Goal: Information Seeking & Learning: Learn about a topic

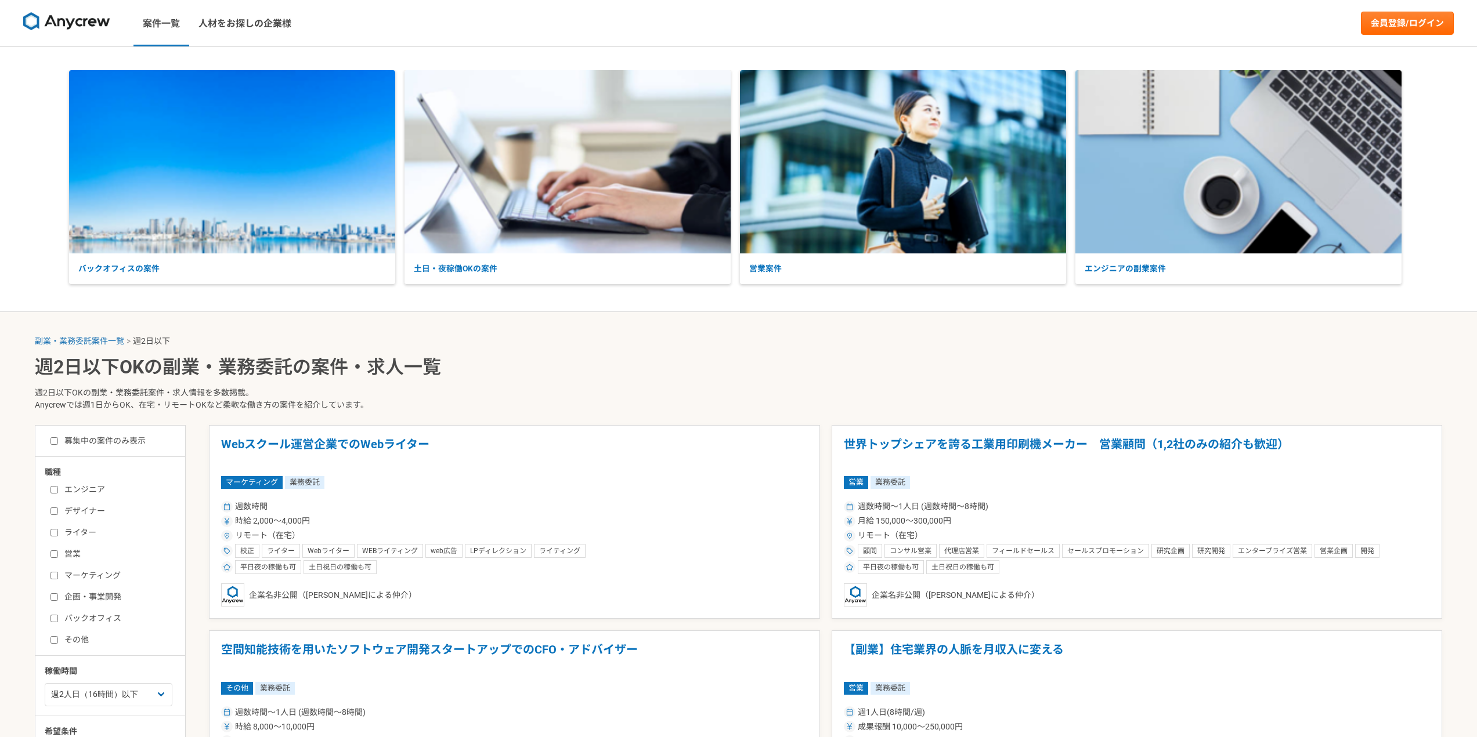
select select "2"
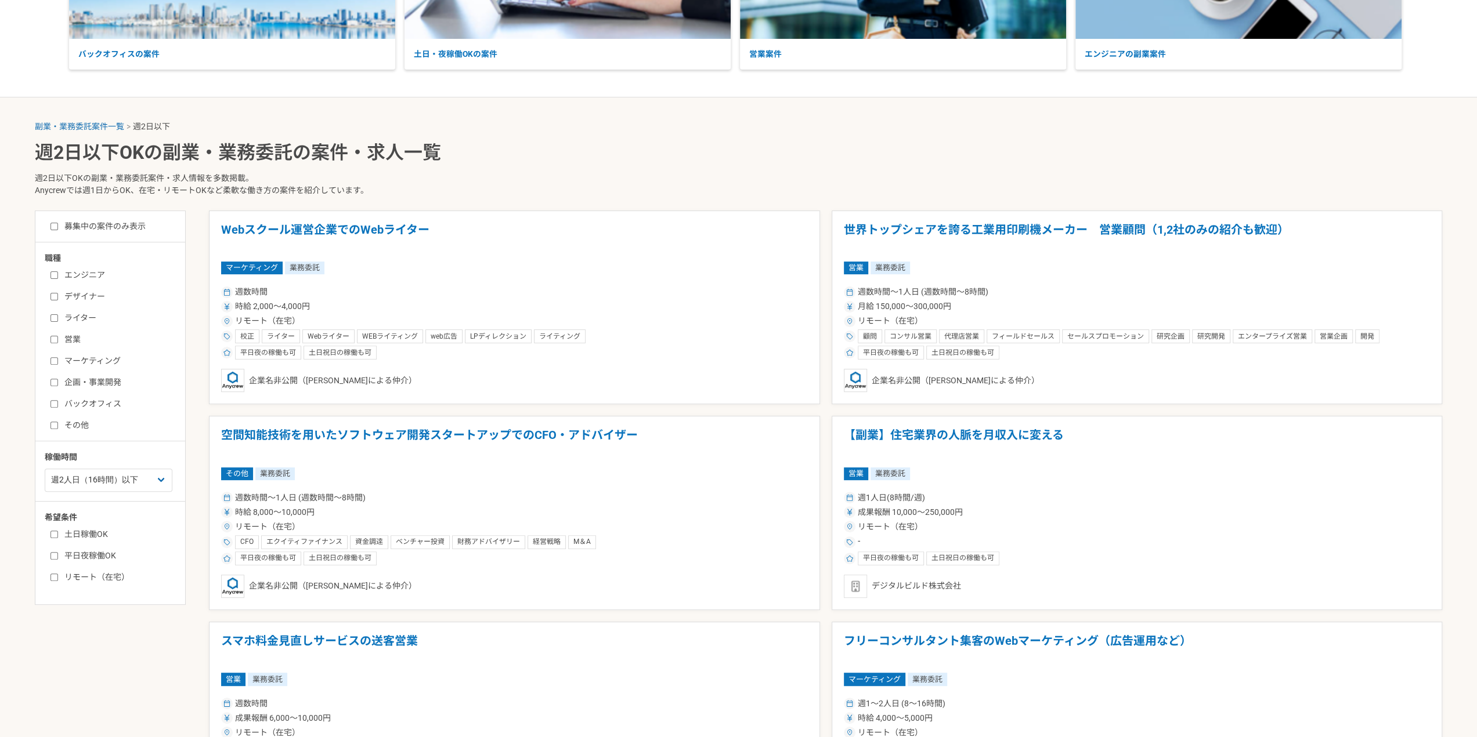
scroll to position [232, 0]
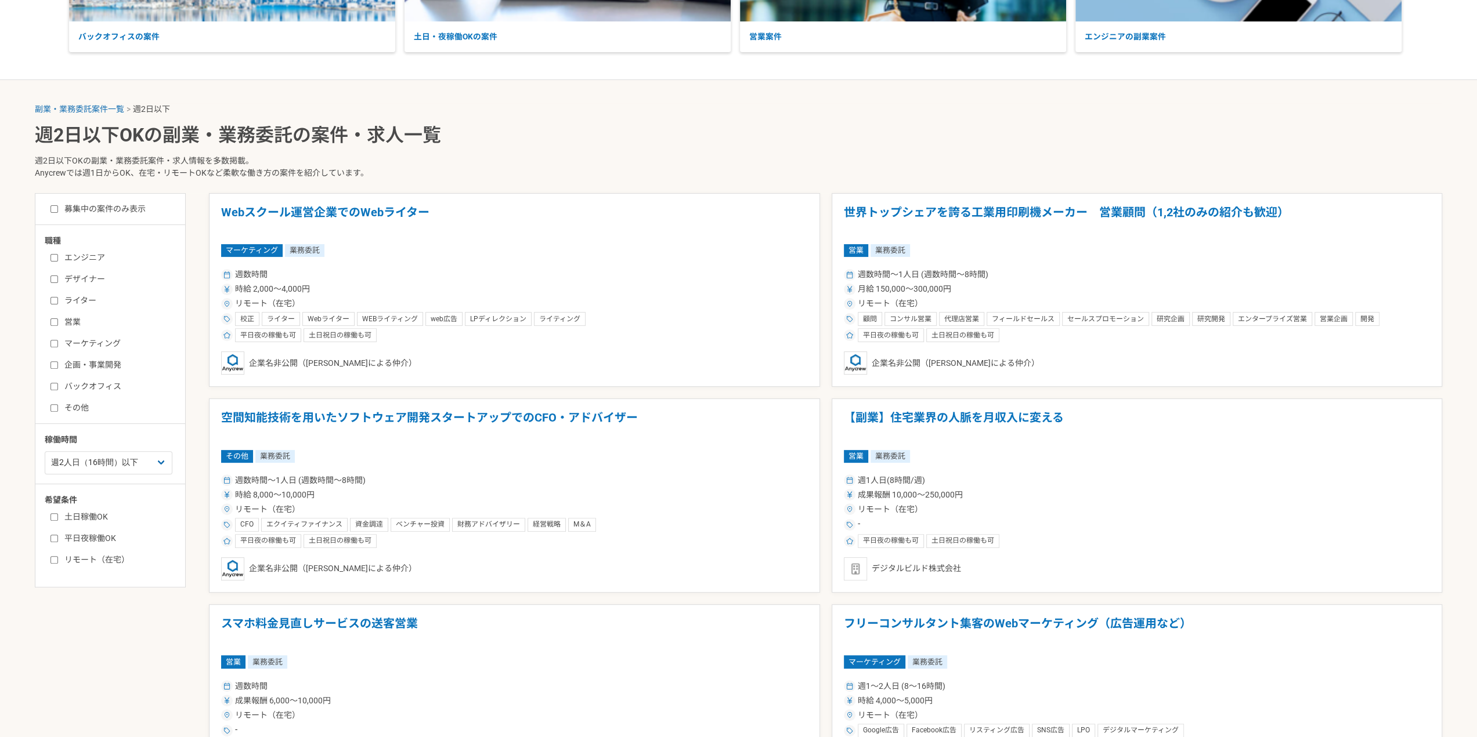
click at [99, 341] on label "マーケティング" at bounding box center [116, 344] width 133 height 12
click at [58, 341] on input "マーケティング" at bounding box center [54, 344] width 8 height 8
checkbox input "true"
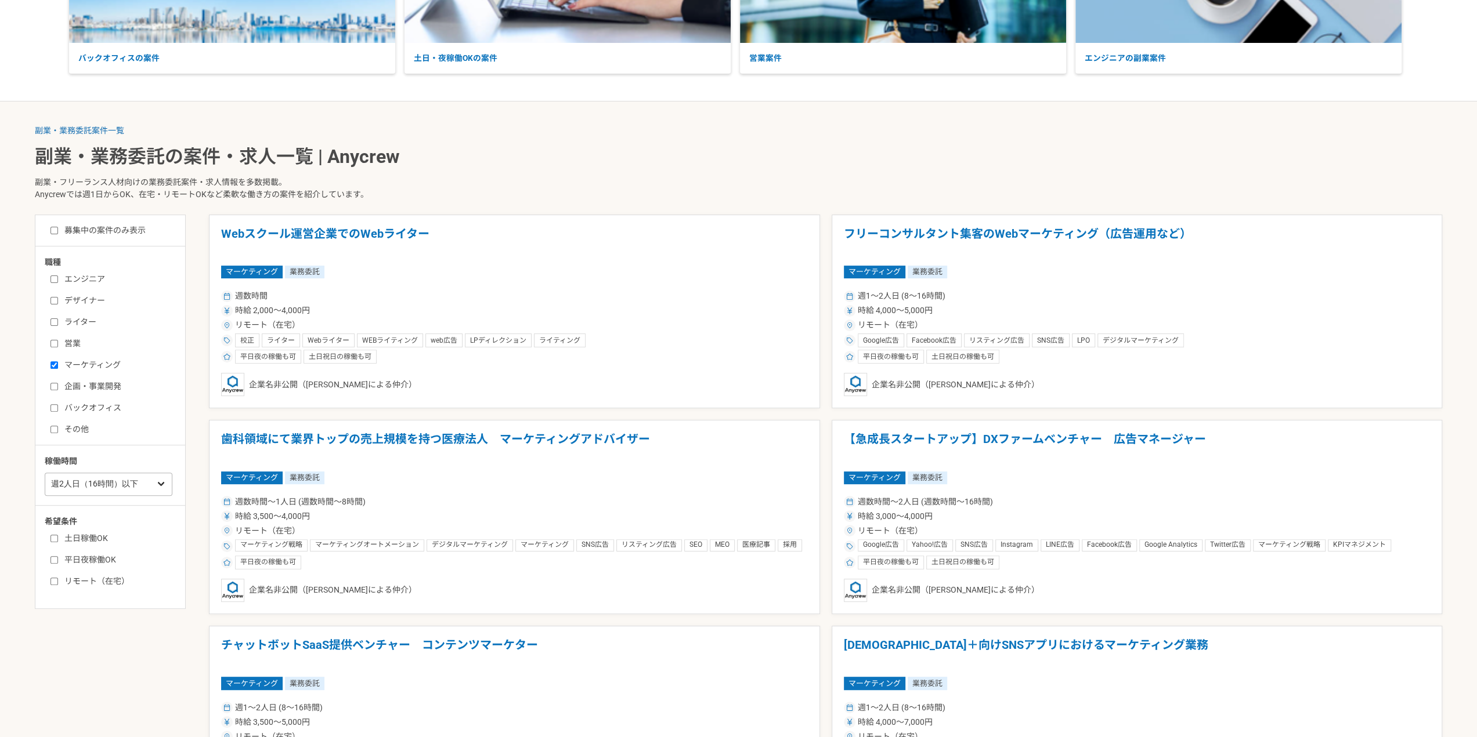
scroll to position [348, 0]
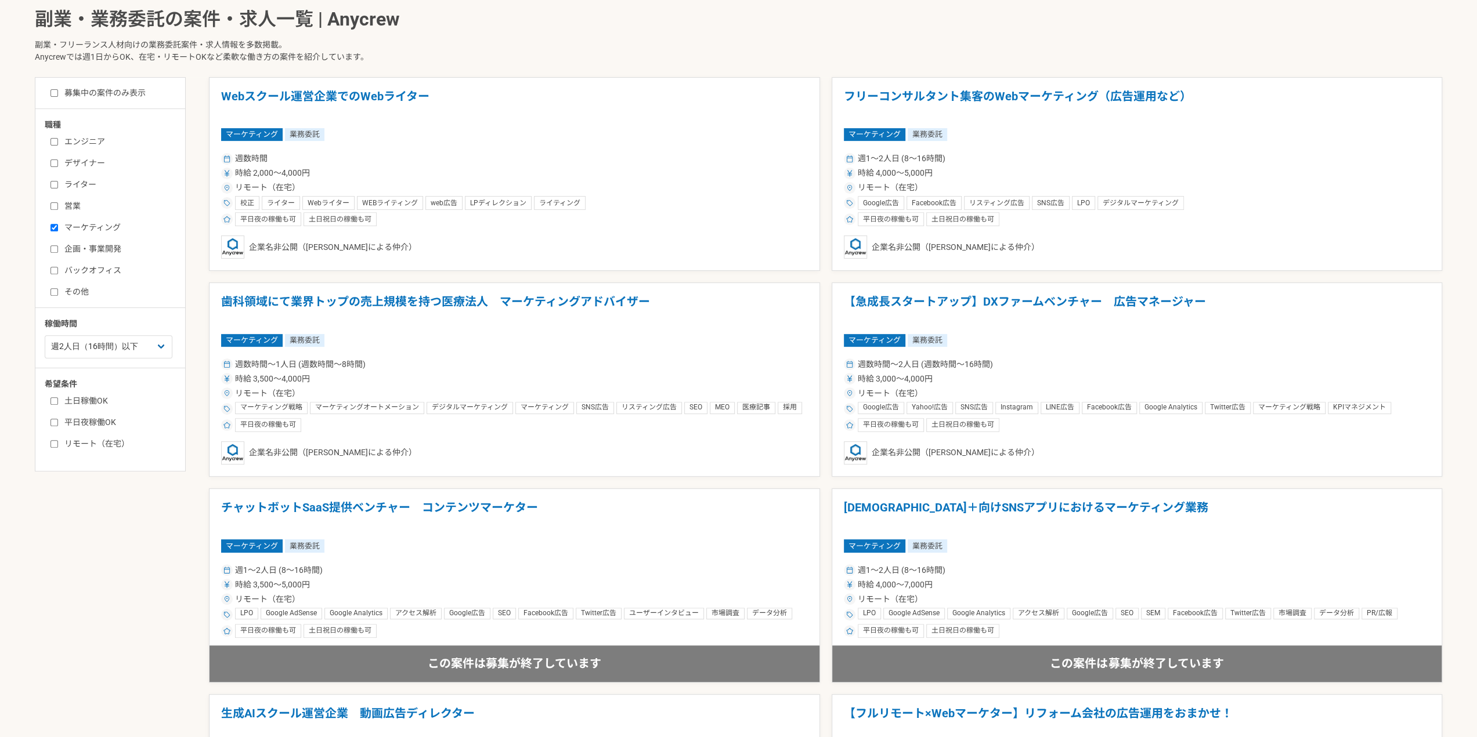
click at [85, 93] on label "募集中の案件のみ表示" at bounding box center [97, 93] width 95 height 12
click at [58, 93] on input "募集中の案件のみ表示" at bounding box center [54, 93] width 8 height 8
checkbox input "true"
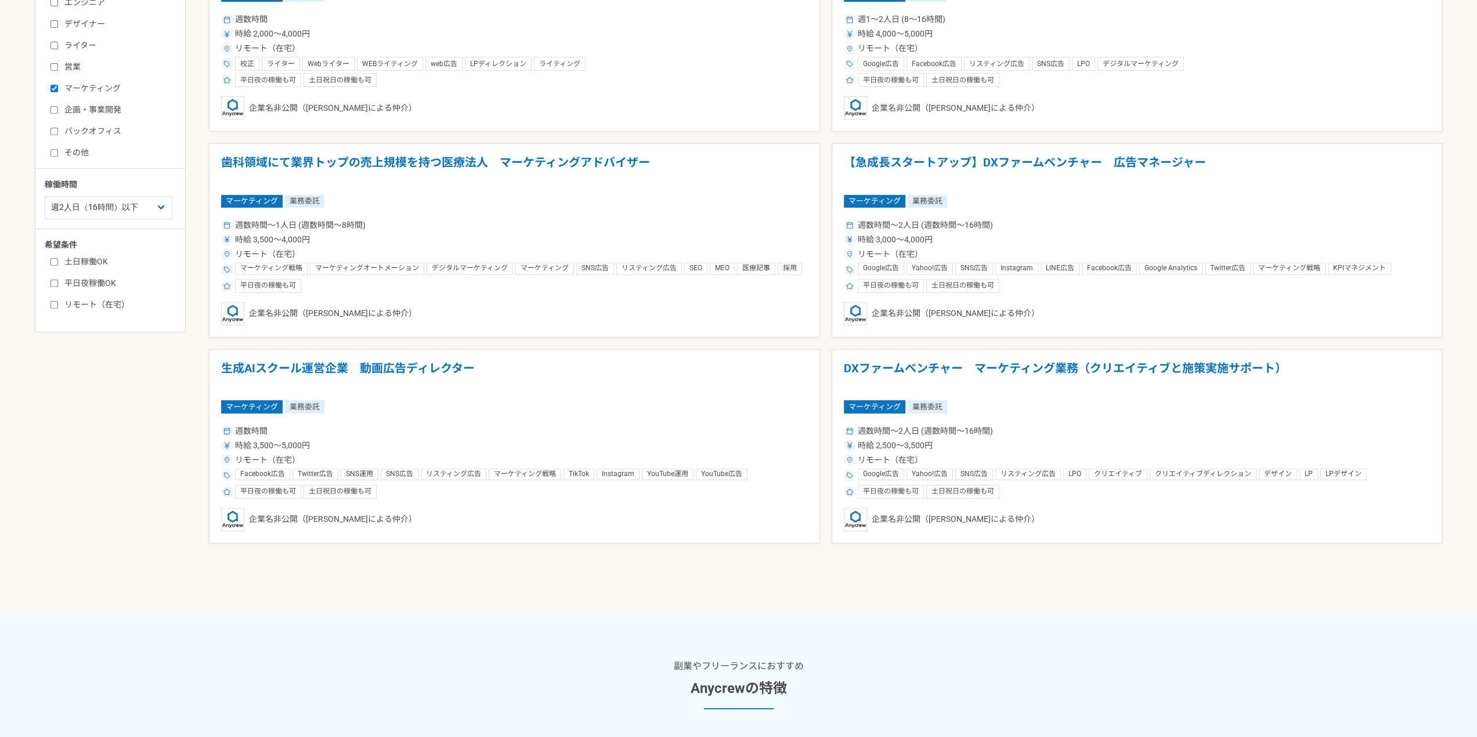
scroll to position [255, 0]
